Goal: Task Accomplishment & Management: Use online tool/utility

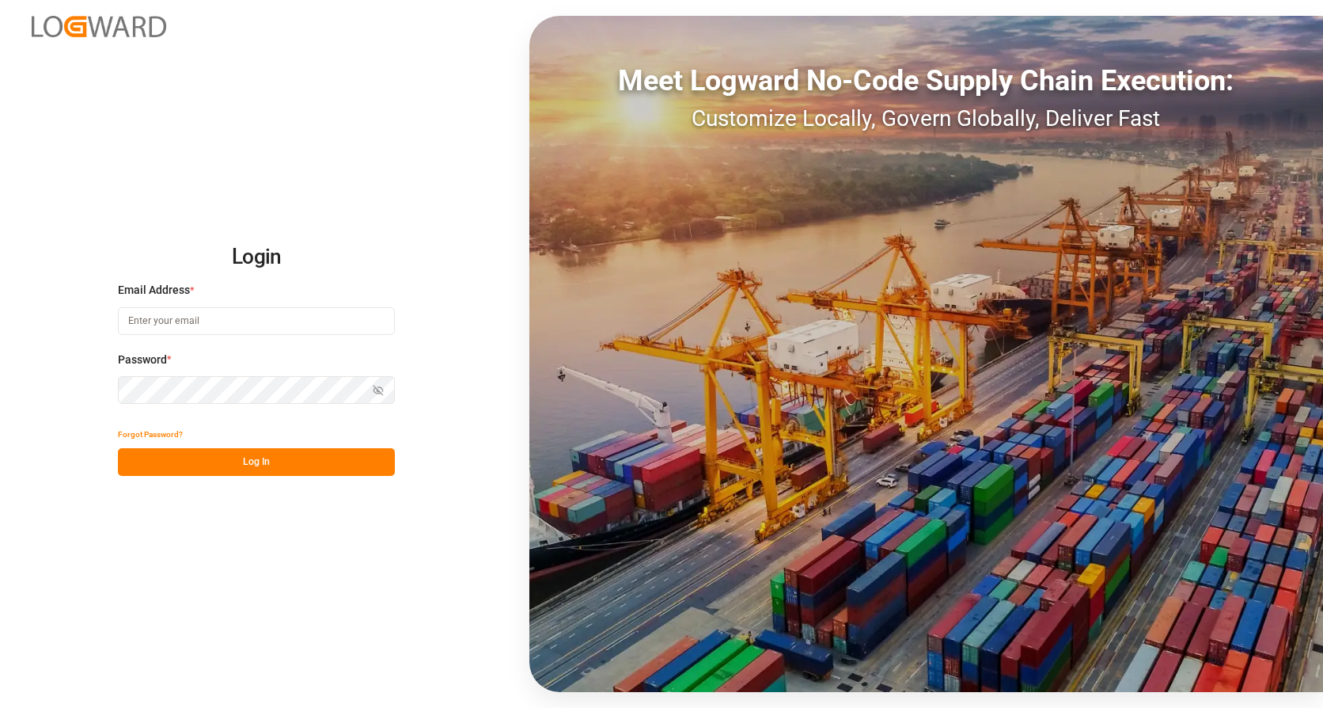
click at [240, 314] on input at bounding box center [256, 321] width 277 height 28
type input "[PERSON_NAME][EMAIL_ADDRESS][PERSON_NAME][DOMAIN_NAME]"
click at [237, 459] on button "Log In" at bounding box center [256, 462] width 277 height 28
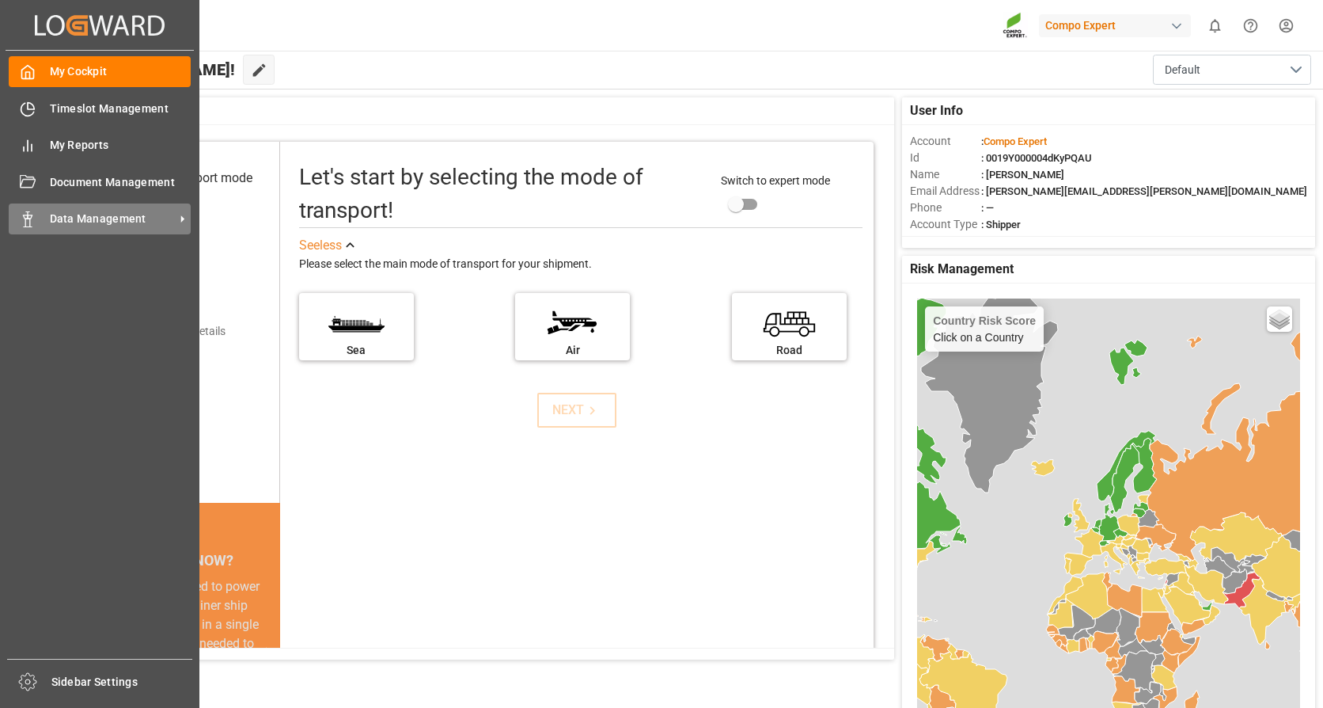
click at [94, 215] on span "Data Management" at bounding box center [112, 219] width 125 height 17
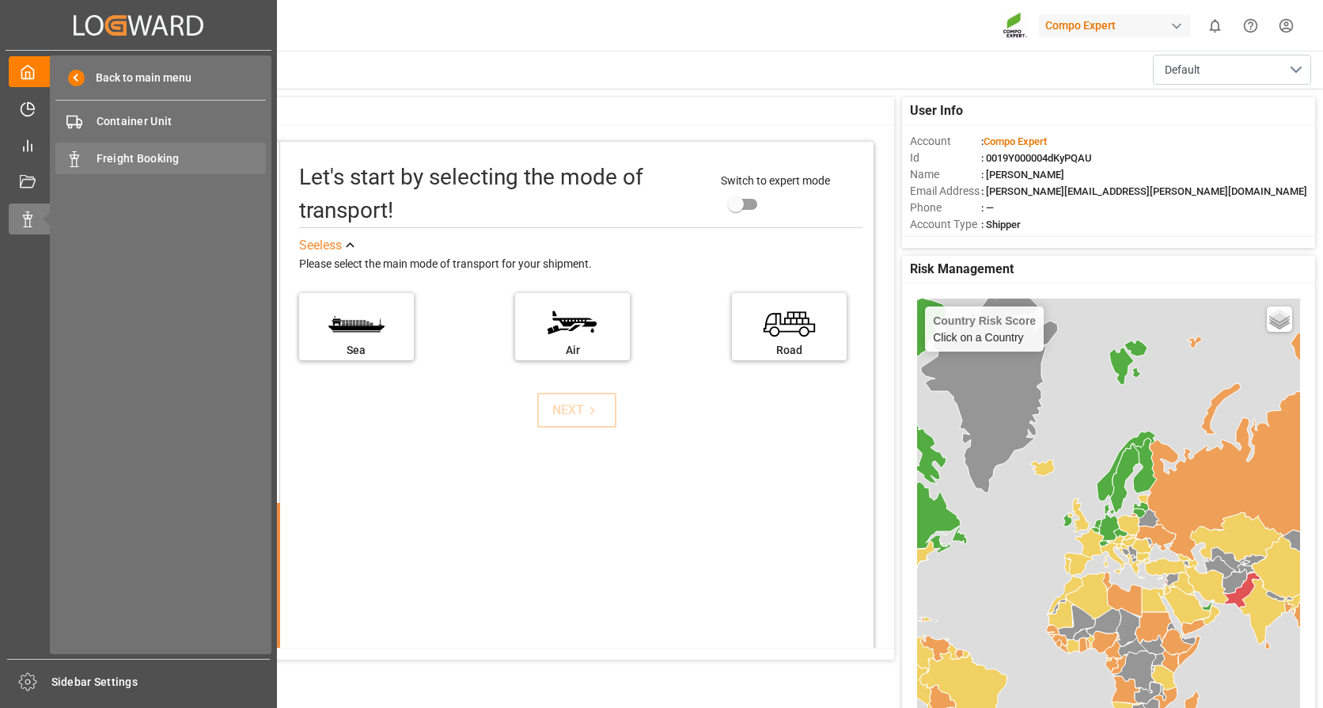
click at [142, 151] on span "Freight Booking" at bounding box center [182, 158] width 170 height 17
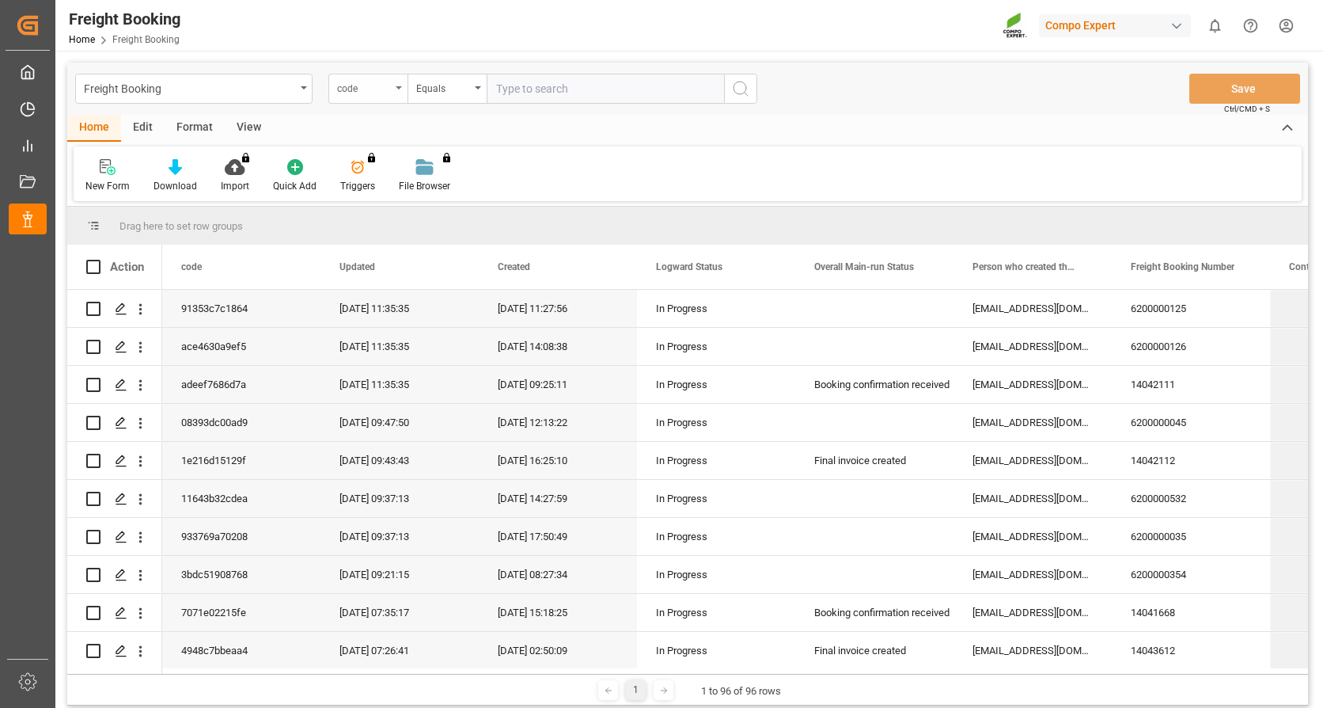
click at [396, 86] on icon "open menu" at bounding box center [399, 87] width 6 height 3
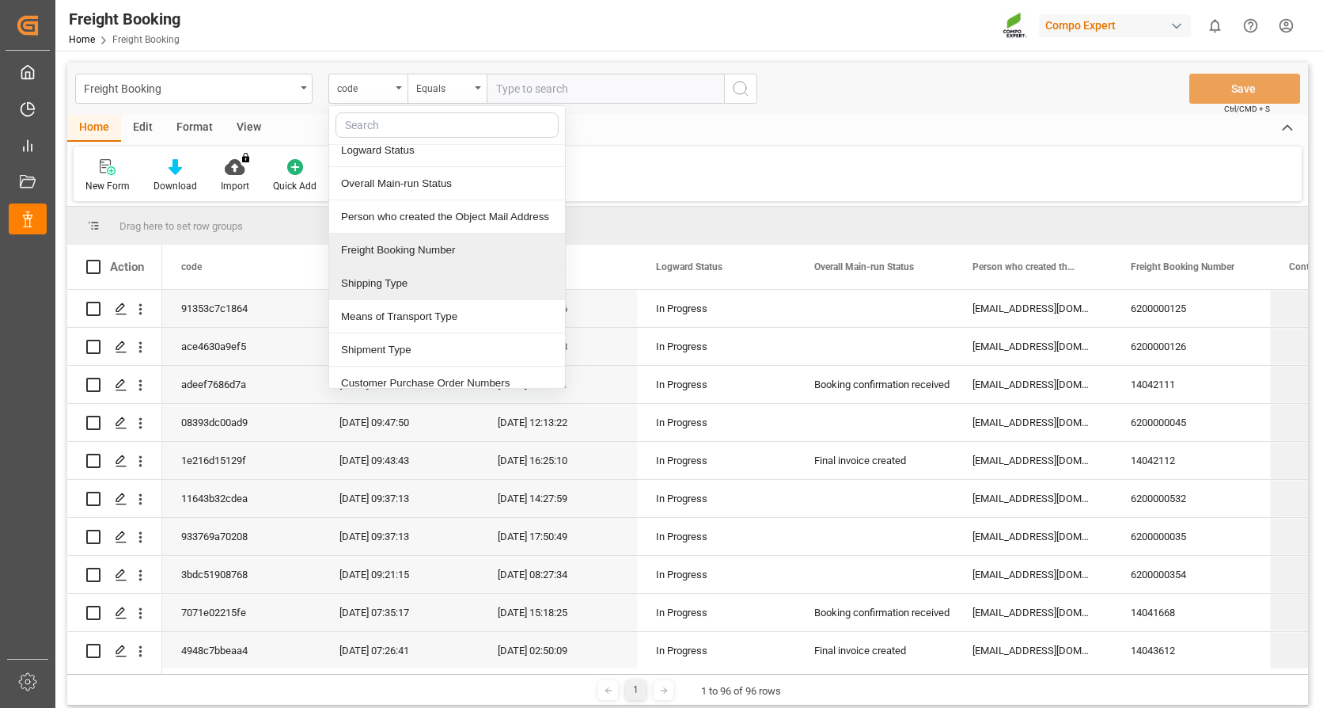
scroll to position [158, 0]
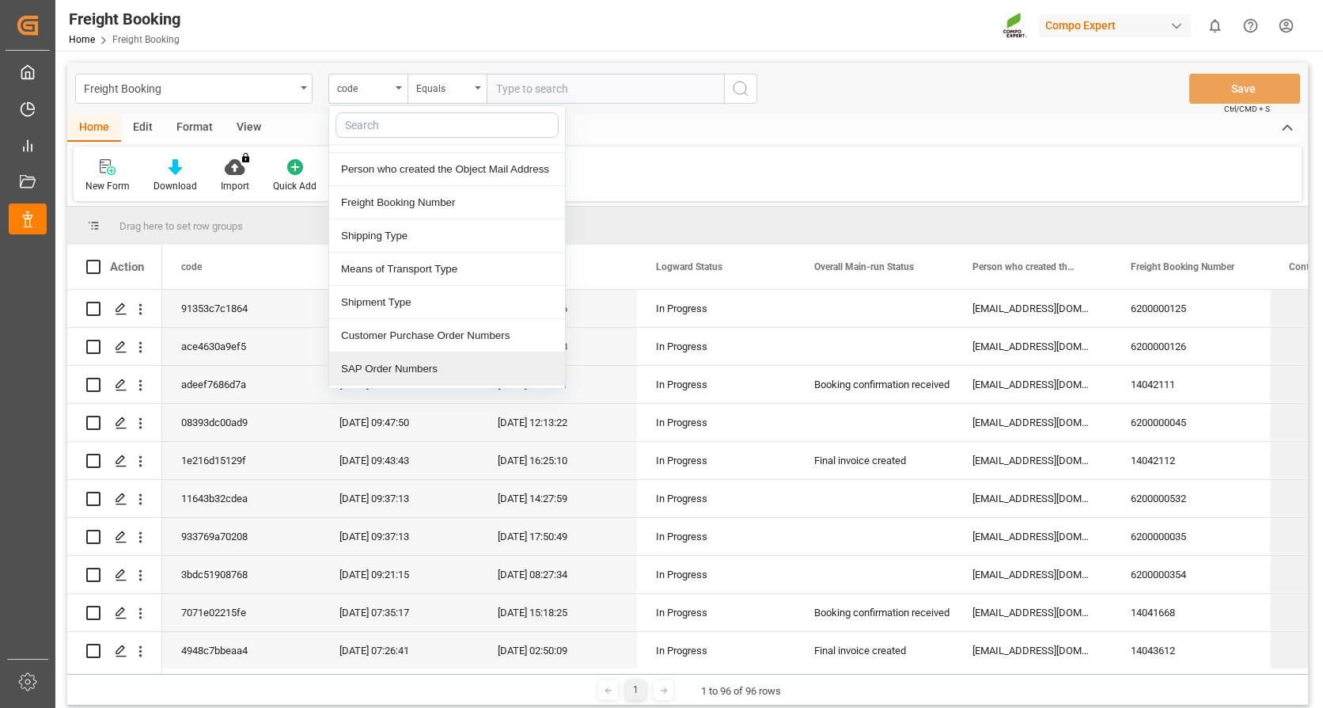
click at [401, 362] on div "SAP Order Numbers" at bounding box center [447, 368] width 236 height 33
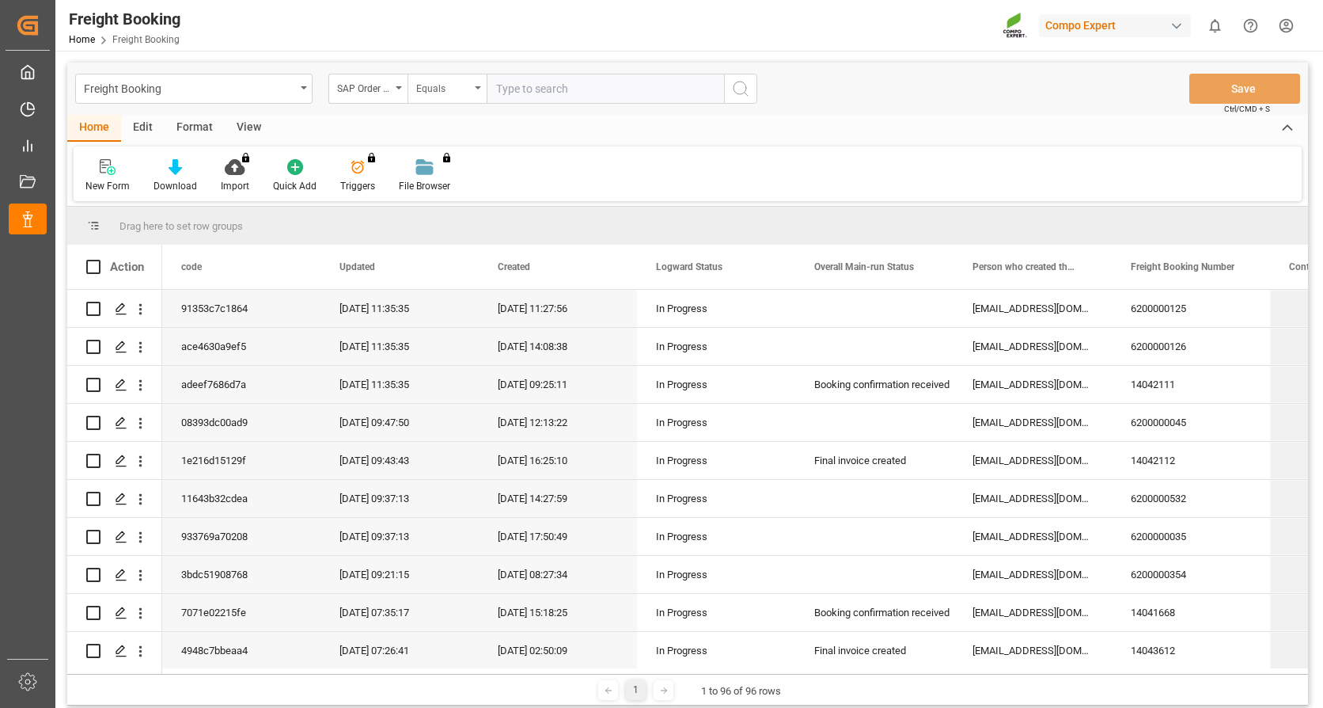
click at [477, 82] on div "Equals" at bounding box center [447, 89] width 79 height 30
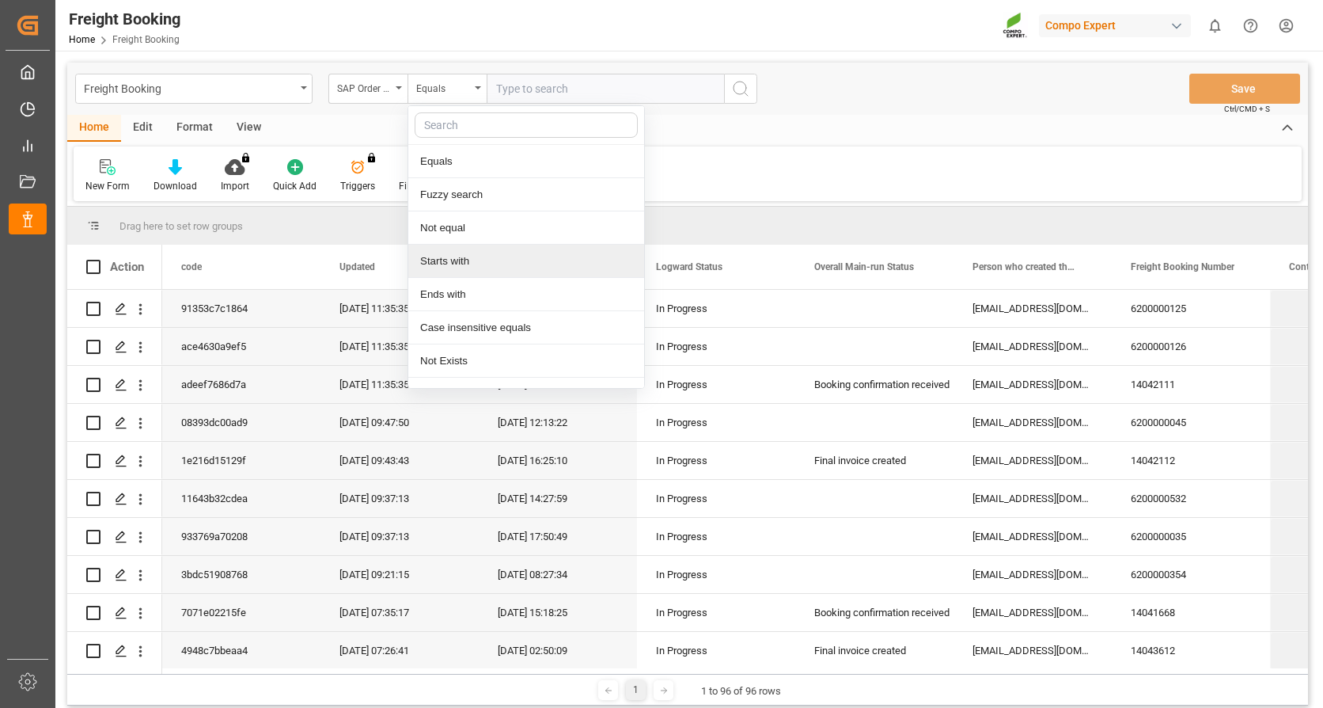
click at [442, 257] on div "Starts with" at bounding box center [526, 261] width 236 height 33
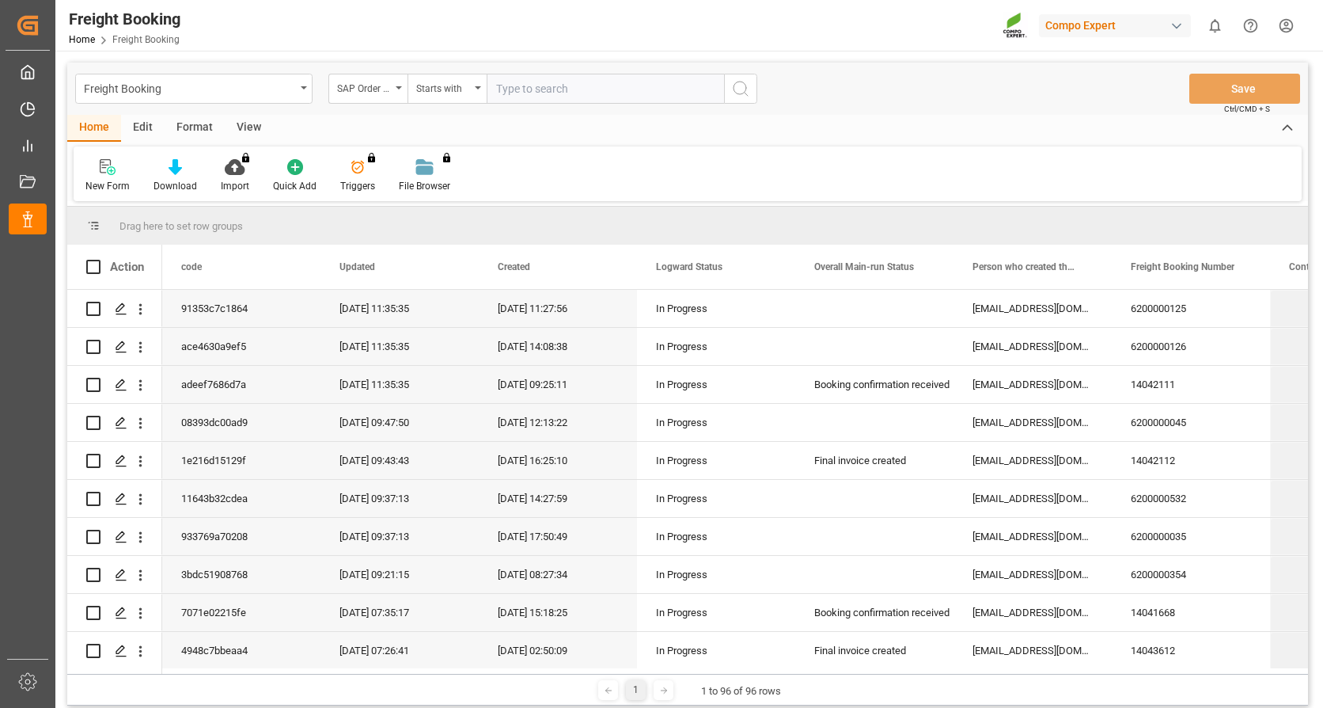
click at [504, 93] on input "text" at bounding box center [605, 89] width 237 height 30
type input "2000000151"
click at [738, 83] on icon "search button" at bounding box center [740, 88] width 19 height 19
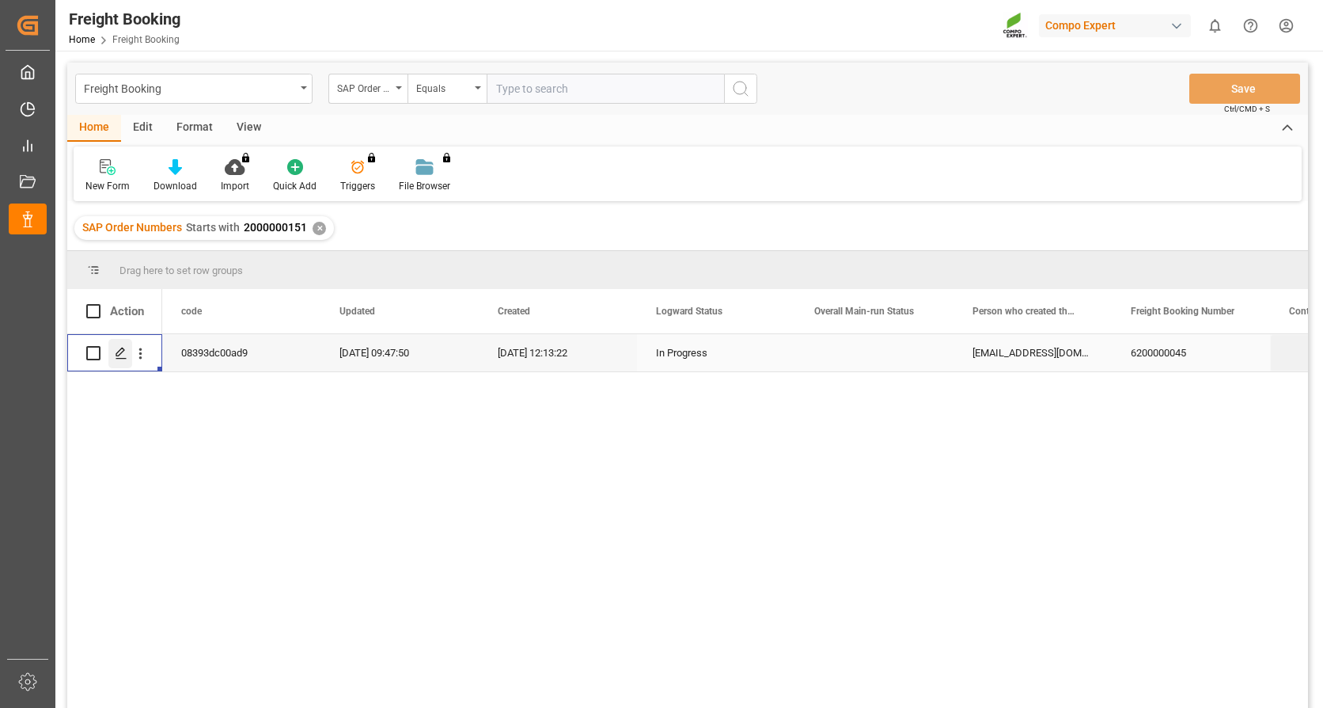
click at [118, 358] on icon "Press SPACE to select this row." at bounding box center [121, 353] width 13 height 13
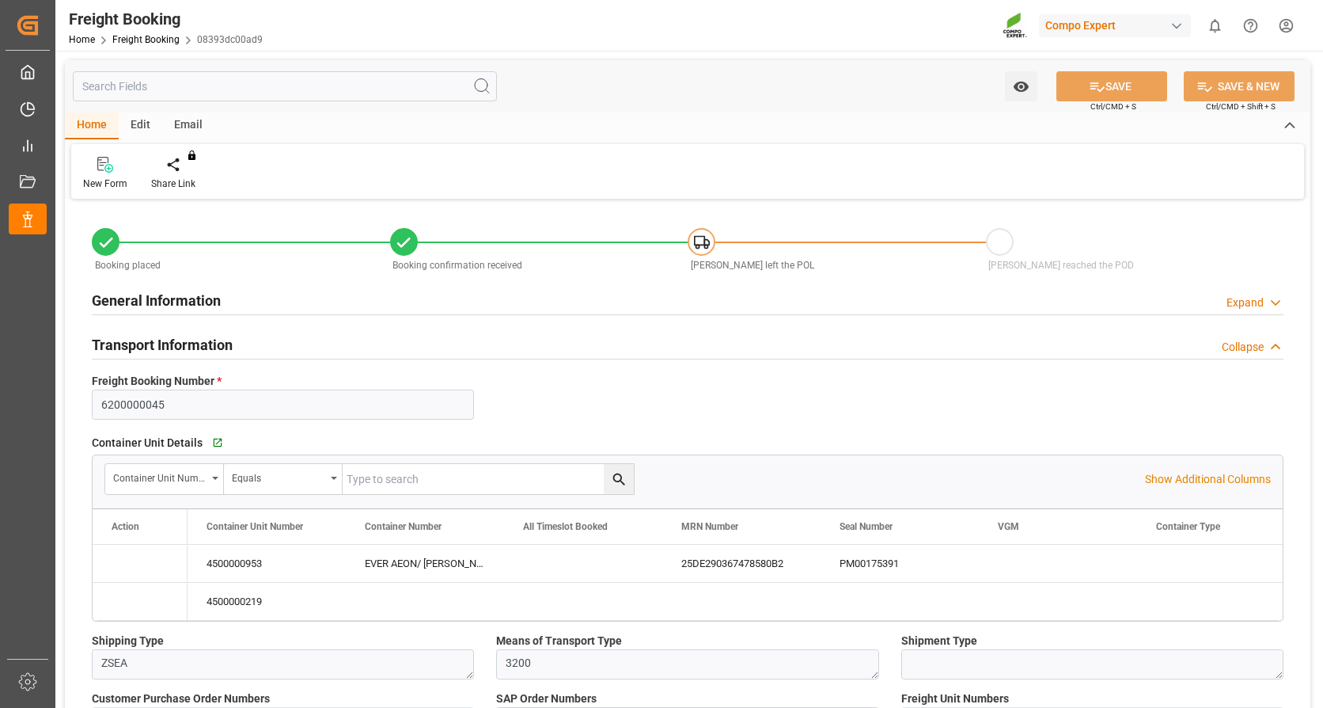
type input "Evergreen"
type input "Evergreen Marine Corp."
type input "9943279"
type input "NLRTM"
type input "THPAT"
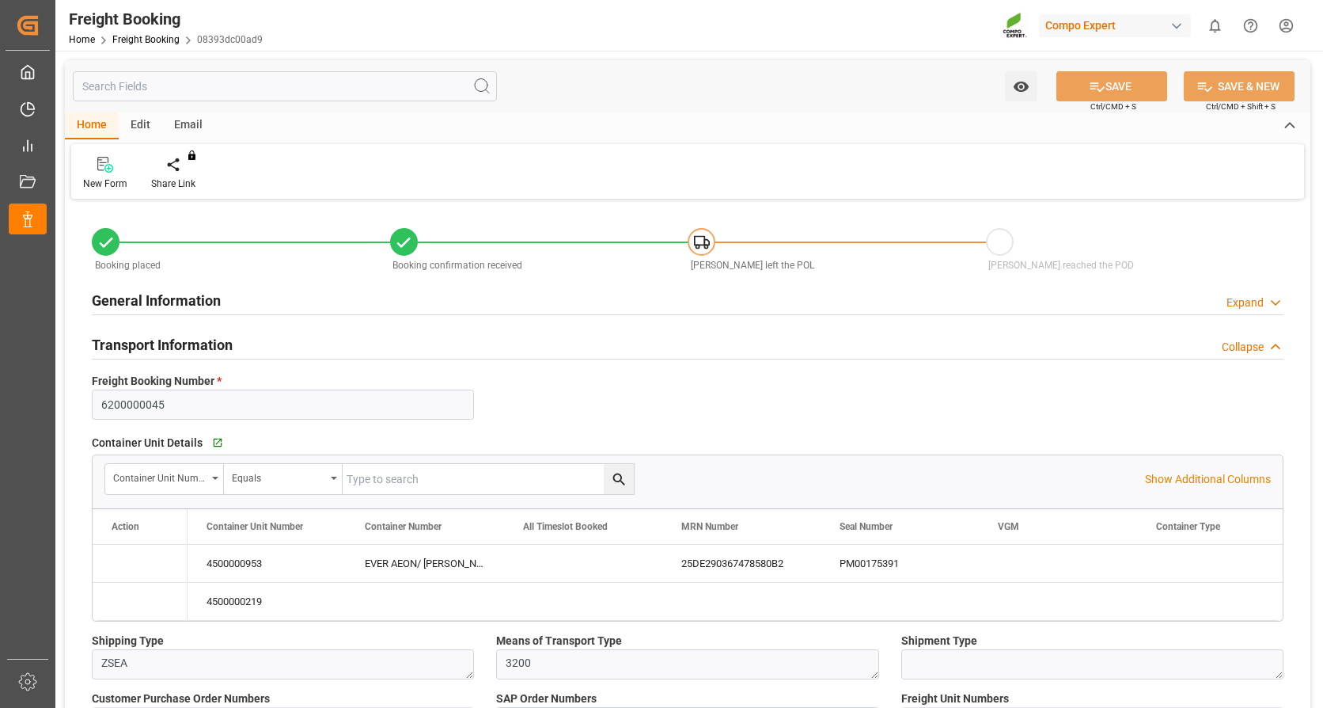
type input "0"
type input "68812.8"
type input "[DATE] 01:00"
type input "[DATE] 20:00"
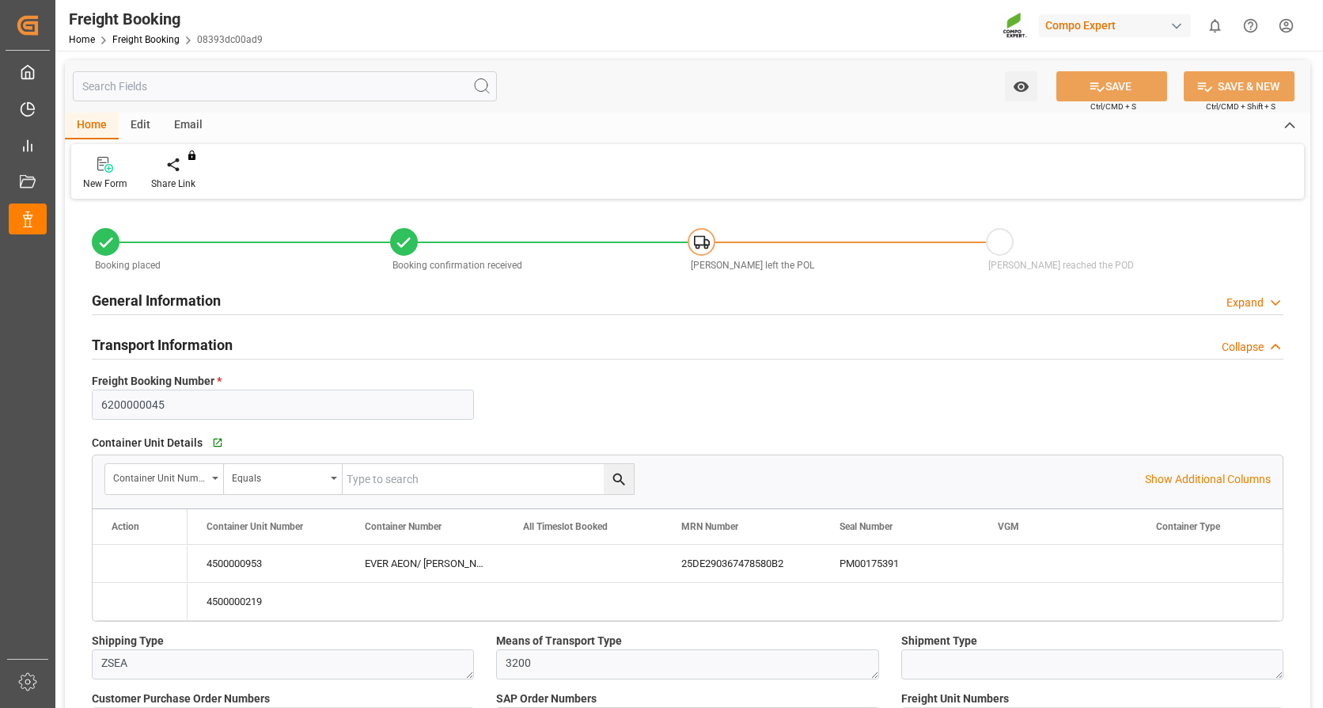
type input "[DATE] 00:01"
type input "[DATE] 12:00"
type input "[DATE] 13:53"
type input "[DATE] 12:13"
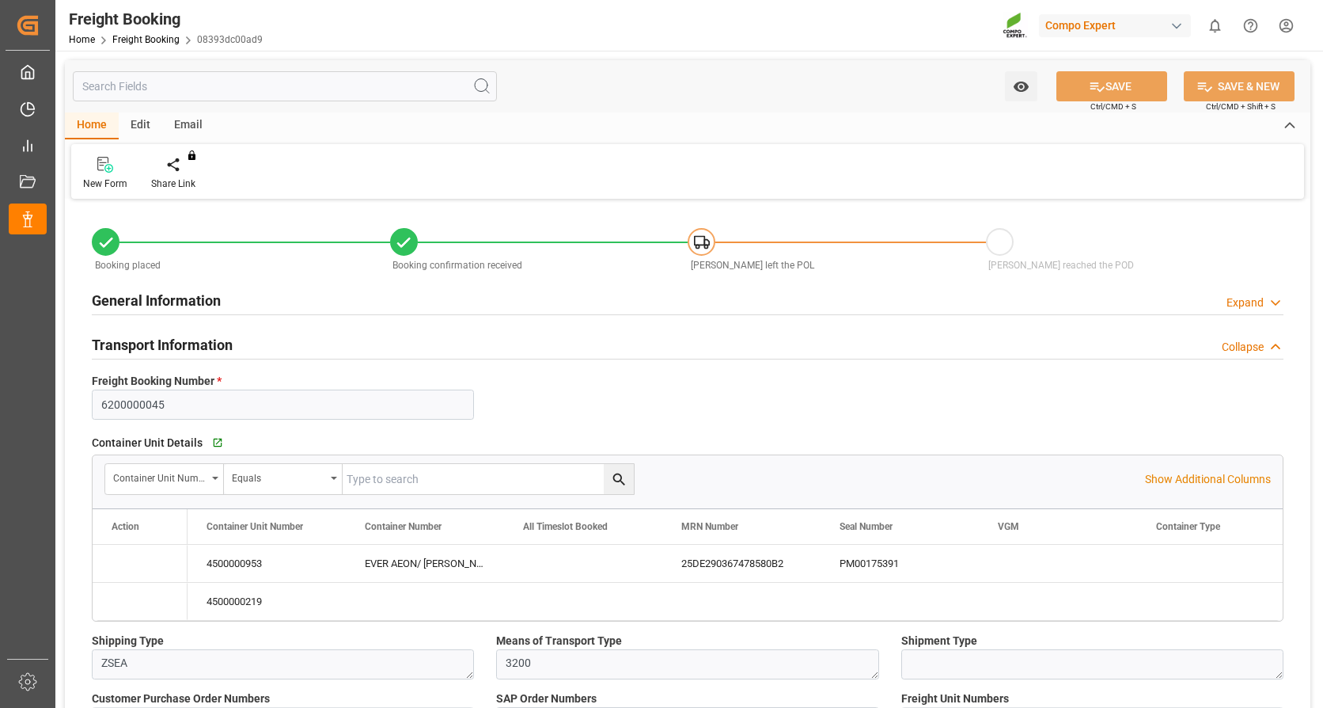
type input "[DATE] 15:57"
